Goal: Find specific page/section: Find specific page/section

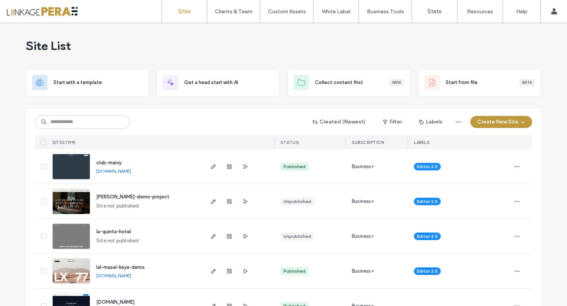
click at [120, 172] on link "[DOMAIN_NAME]" at bounding box center [113, 171] width 35 height 6
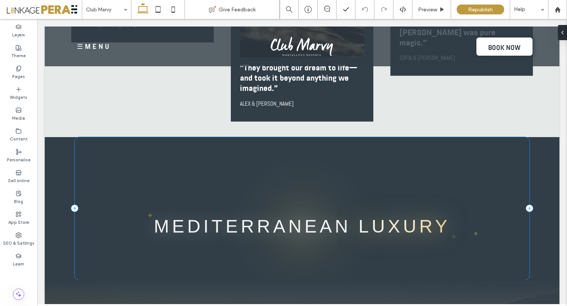
scroll to position [4504, 0]
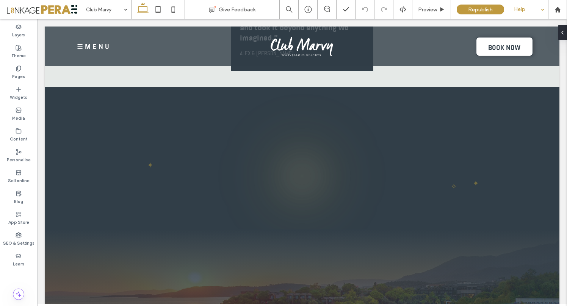
click at [521, 13] on div "Help" at bounding box center [529, 9] width 38 height 19
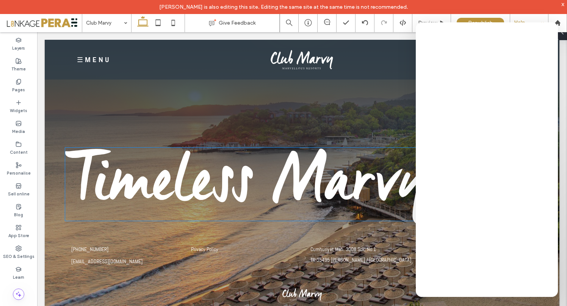
scroll to position [4743, 0]
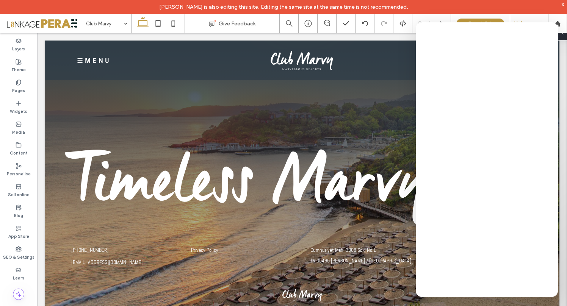
click at [563, 5] on div "x" at bounding box center [562, 4] width 3 height 6
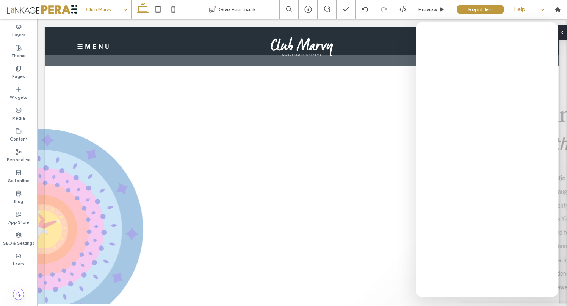
scroll to position [0, 0]
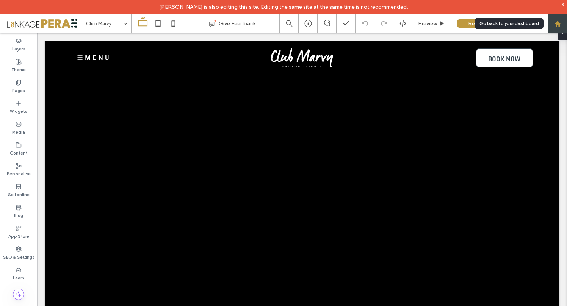
click at [557, 22] on use at bounding box center [557, 23] width 6 height 6
